Goal: Task Accomplishment & Management: Use online tool/utility

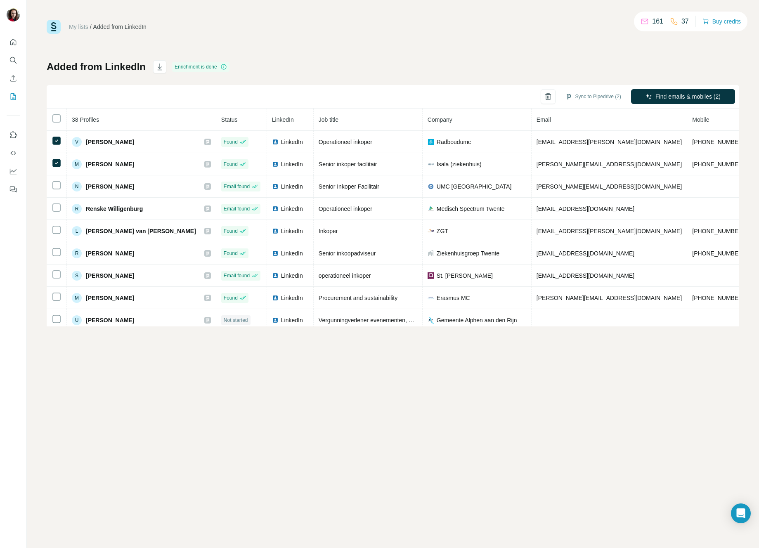
drag, startPoint x: 272, startPoint y: 48, endPoint x: 73, endPoint y: 0, distance: 204.2
click at [268, 46] on div "My lists / Added from LinkedIn 161 37 Buy credits Added from LinkedIn Enrichmen…" at bounding box center [393, 173] width 693 height 307
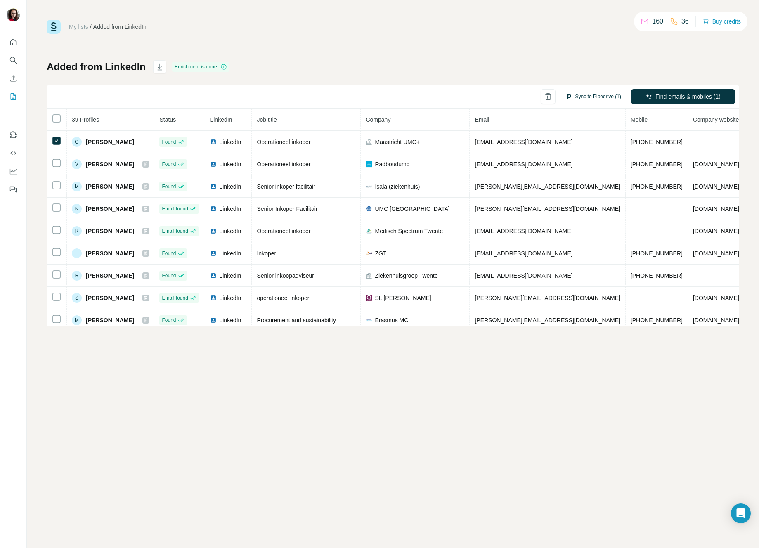
click at [581, 97] on button "Sync to Pipedrive (1)" at bounding box center [593, 96] width 67 height 12
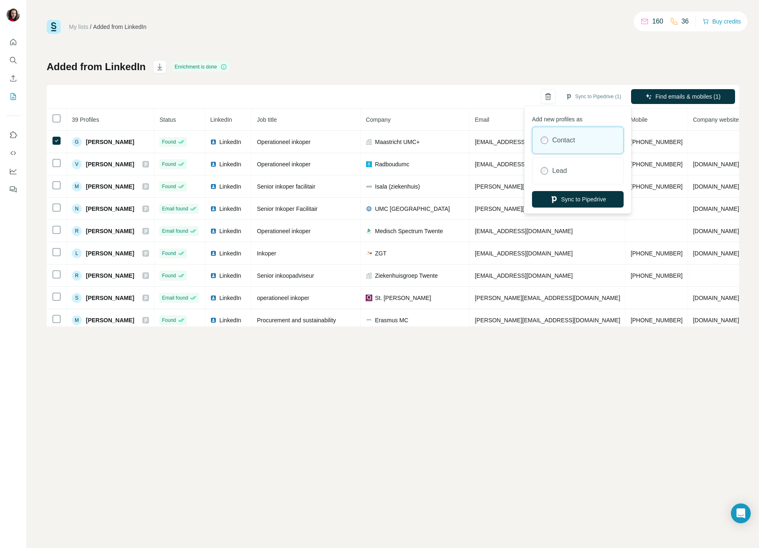
drag, startPoint x: 549, startPoint y: 171, endPoint x: 553, endPoint y: 185, distance: 14.2
click at [551, 171] on div "Lead" at bounding box center [577, 171] width 91 height 26
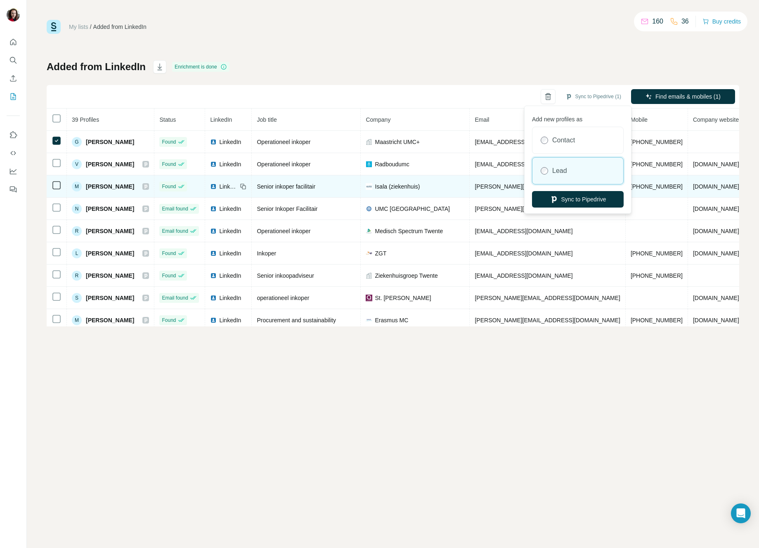
click at [555, 192] on button "Sync to Pipedrive" at bounding box center [578, 199] width 92 height 17
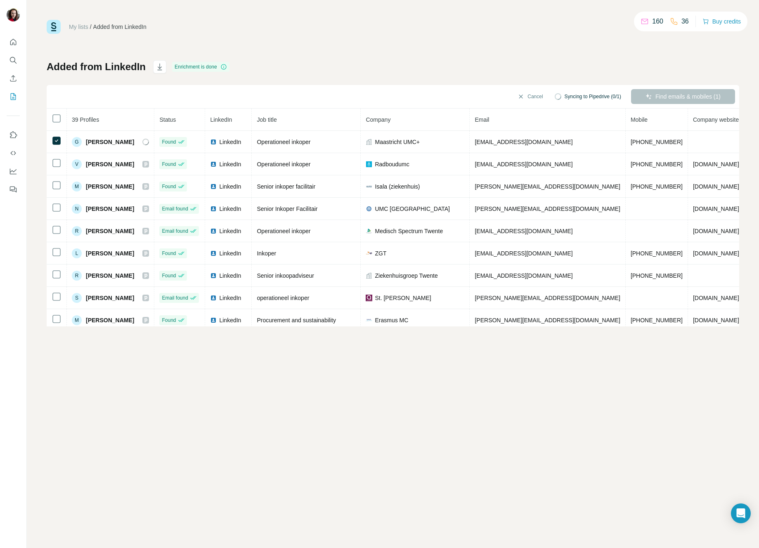
click at [416, 46] on div "My lists / Added from LinkedIn 160 36 Buy credits Added from LinkedIn Enrichmen…" at bounding box center [393, 173] width 693 height 307
drag, startPoint x: 353, startPoint y: 61, endPoint x: 196, endPoint y: 9, distance: 164.6
click at [352, 61] on div "Added from LinkedIn Enrichment is done Sync to Pipedrive (1) Find emails & mobi…" at bounding box center [393, 193] width 693 height 266
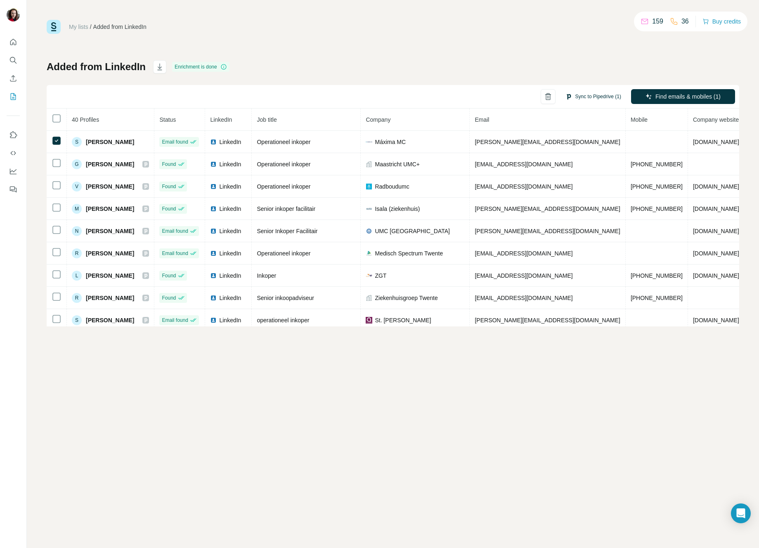
click at [591, 97] on button "Sync to Pipedrive (1)" at bounding box center [593, 96] width 67 height 12
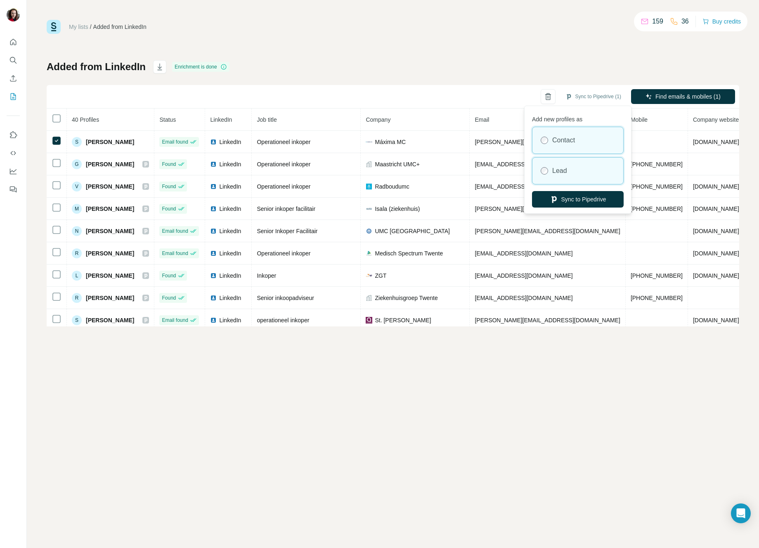
click at [570, 178] on div "Lead" at bounding box center [577, 171] width 91 height 26
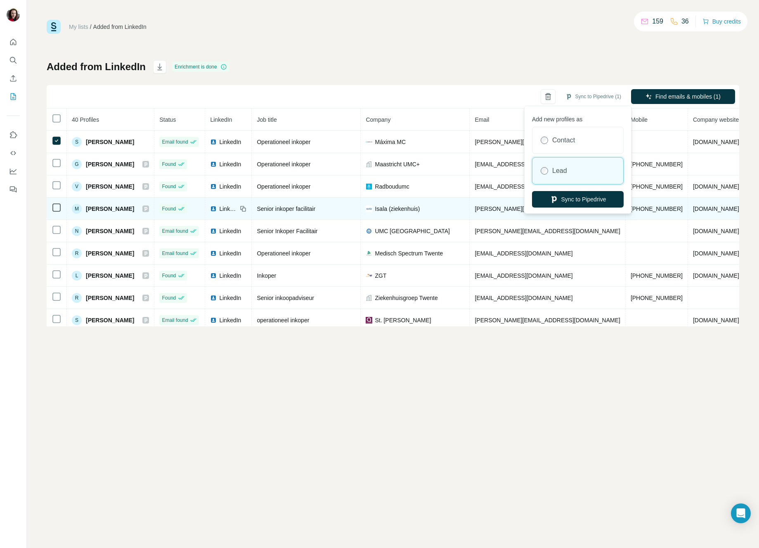
click at [569, 198] on button "Sync to Pipedrive" at bounding box center [578, 199] width 92 height 17
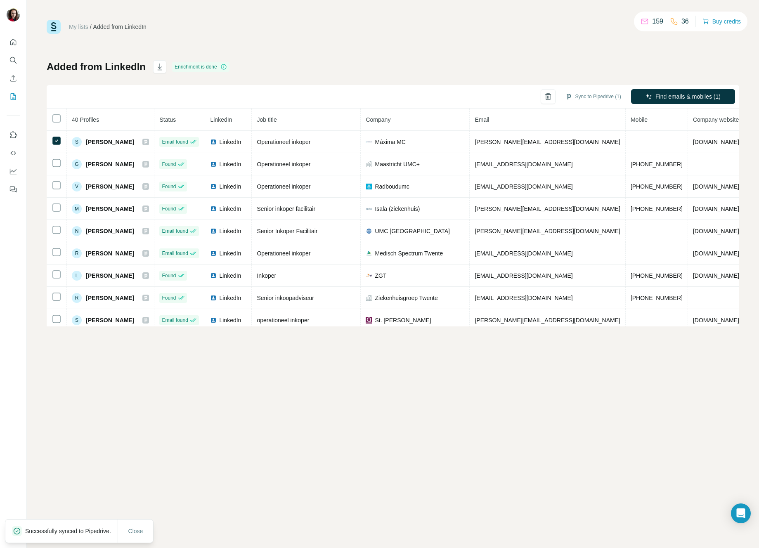
click at [452, 45] on div "My lists / Added from LinkedIn 159 36 Buy credits Added from LinkedIn Enrichmen…" at bounding box center [393, 173] width 693 height 307
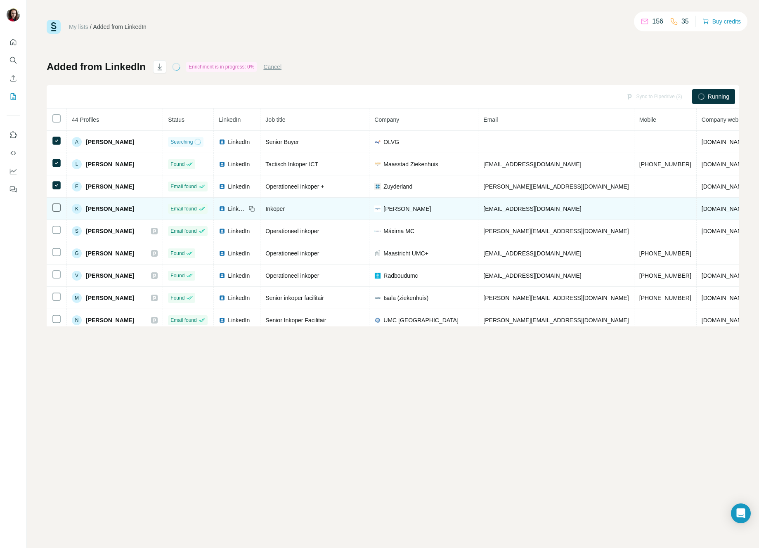
click at [56, 203] on icon at bounding box center [57, 208] width 10 height 10
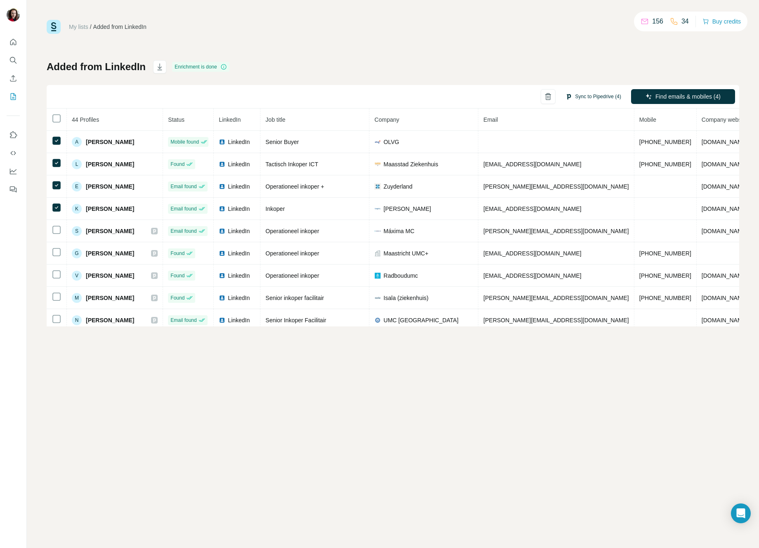
click at [601, 97] on button "Sync to Pipedrive (4)" at bounding box center [593, 96] width 67 height 12
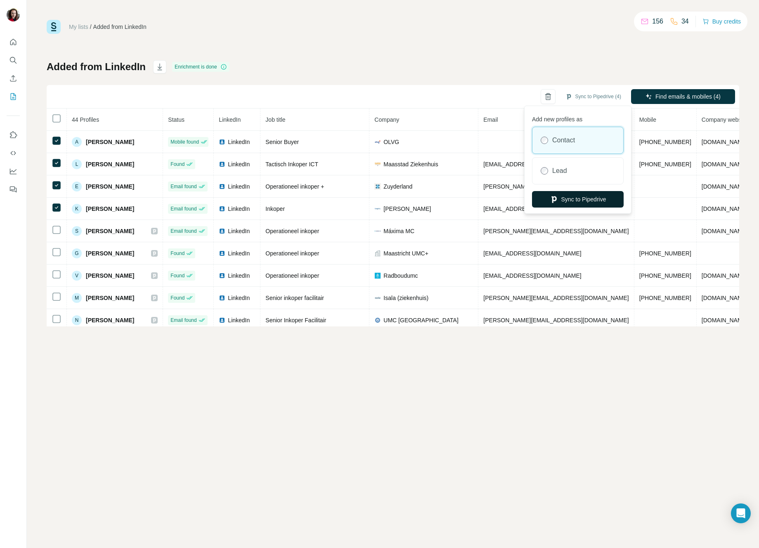
drag, startPoint x: 577, startPoint y: 170, endPoint x: 574, endPoint y: 193, distance: 22.9
click at [577, 171] on div "Lead" at bounding box center [577, 171] width 91 height 26
click at [571, 196] on button "Sync to Pipedrive" at bounding box center [578, 199] width 92 height 17
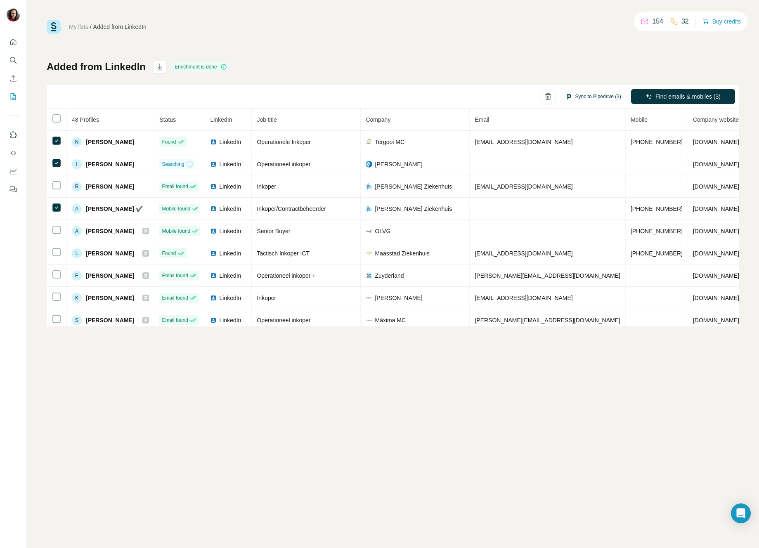
click at [586, 96] on button "Sync to Pipedrive (3)" at bounding box center [593, 96] width 67 height 12
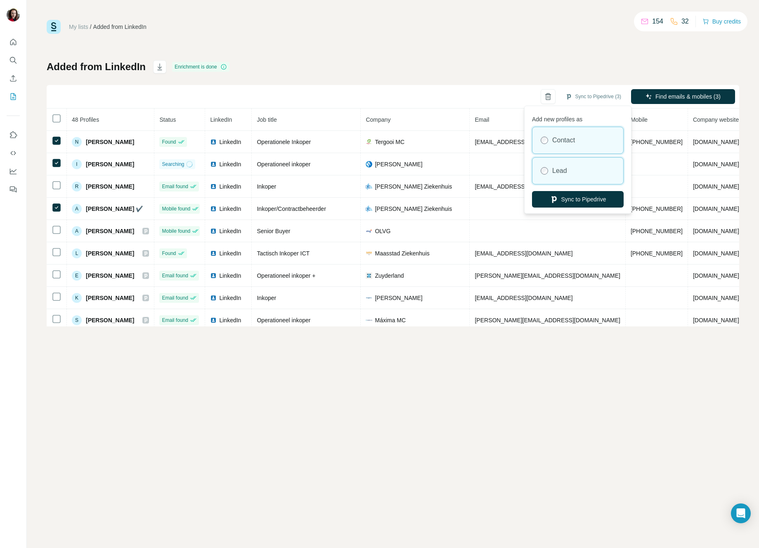
click at [576, 175] on div "Lead" at bounding box center [577, 171] width 91 height 26
click at [560, 196] on button "Sync to Pipedrive" at bounding box center [578, 199] width 92 height 17
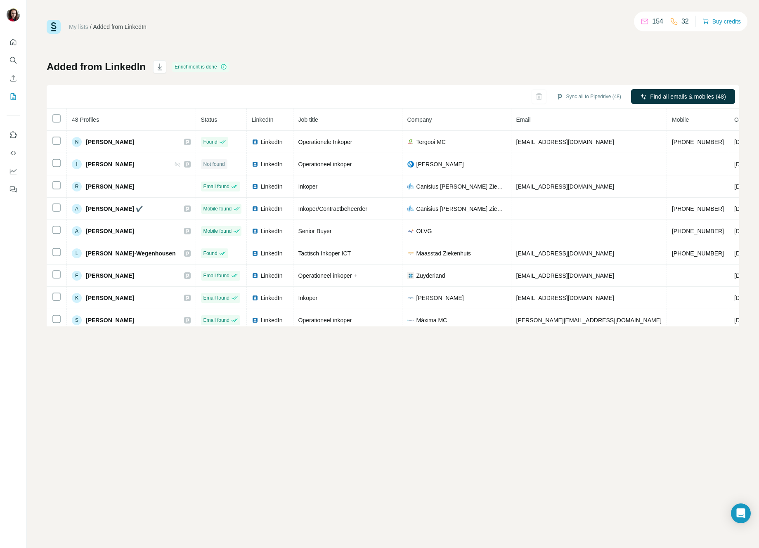
click at [298, 55] on div "My lists / Added from LinkedIn 154 32 Buy credits Added from LinkedIn Enrichmen…" at bounding box center [393, 173] width 693 height 307
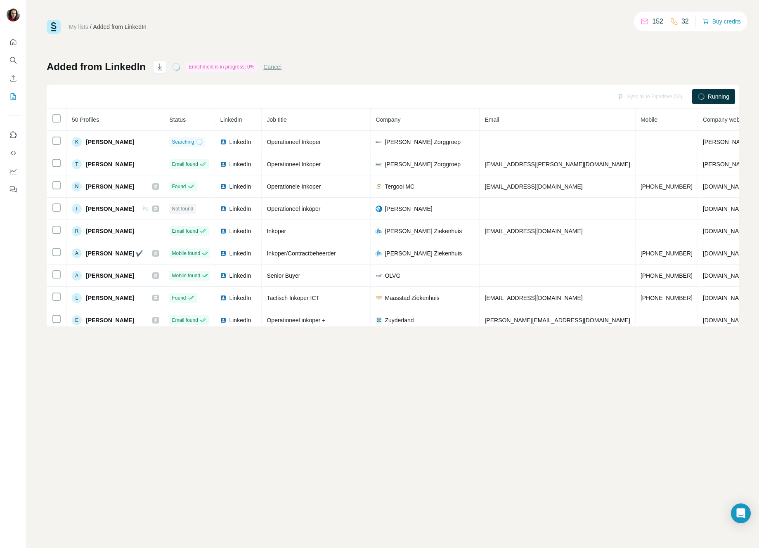
click at [373, 75] on div "Added from LinkedIn Enrichment is in progress: 0% Cancel Sync all to Pipedrive …" at bounding box center [393, 193] width 693 height 266
click at [361, 50] on div "My lists / Added from LinkedIn 152 32 Buy credits Added from LinkedIn Enrichmen…" at bounding box center [393, 173] width 693 height 307
click at [418, 44] on div "My lists / Added from LinkedIn 152 32 Buy credits Added from LinkedIn Enrichmen…" at bounding box center [393, 173] width 693 height 307
click at [419, 43] on div "My lists / Added from LinkedIn 152 32 Buy credits Added from LinkedIn Enrichmen…" at bounding box center [393, 173] width 693 height 307
